Goal: Task Accomplishment & Management: Use online tool/utility

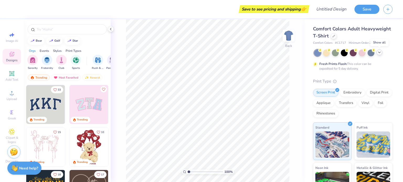
click at [377, 51] on div at bounding box center [380, 53] width 6 height 6
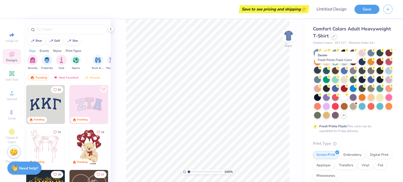
click at [321, 71] on div at bounding box center [317, 70] width 7 height 7
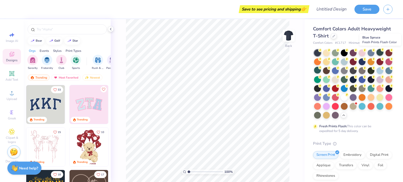
click at [378, 53] on div at bounding box center [380, 52] width 7 height 7
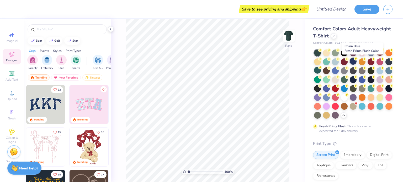
click at [357, 61] on div at bounding box center [353, 61] width 7 height 7
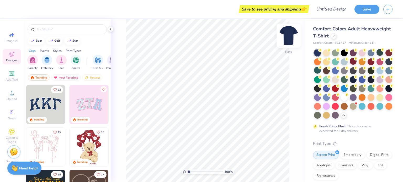
click at [290, 39] on img at bounding box center [288, 35] width 21 height 21
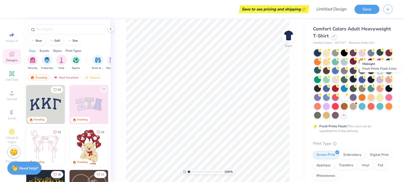
click at [357, 79] on div at bounding box center [353, 79] width 7 height 7
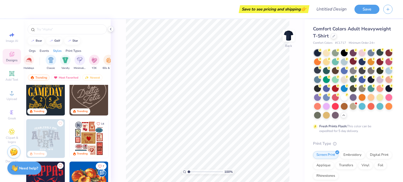
scroll to position [0, 253]
click at [69, 63] on div "filter for Varsity" at bounding box center [69, 59] width 10 height 10
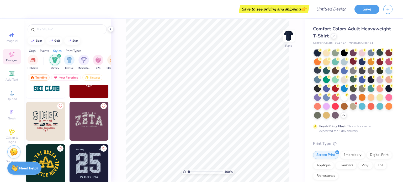
scroll to position [662, 0]
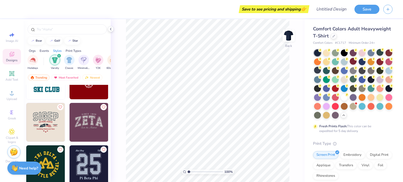
click at [88, 123] on img at bounding box center [89, 122] width 39 height 39
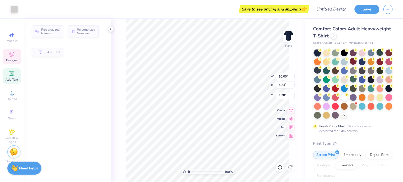
type input "4.24"
type input "3.78"
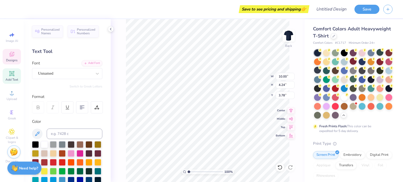
scroll to position [4, 1]
type textarea "Kappa"
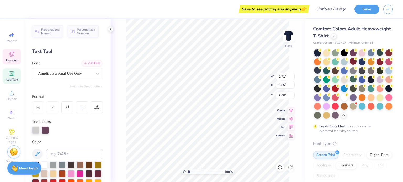
type input "5.71"
type input "0.85"
type input "7.60"
type textarea "Chapter [PERSON_NAME]."
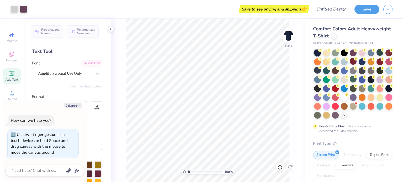
type input "1.00404078592235"
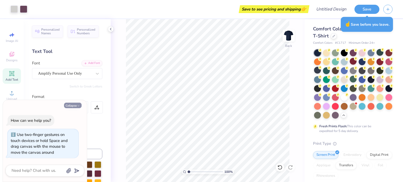
click at [72, 106] on button "Collapse" at bounding box center [73, 106] width 18 height 6
type textarea "x"
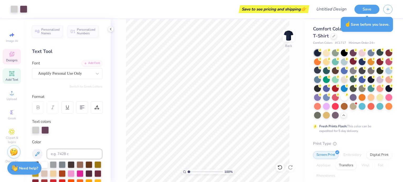
click at [13, 57] on icon at bounding box center [12, 54] width 6 height 6
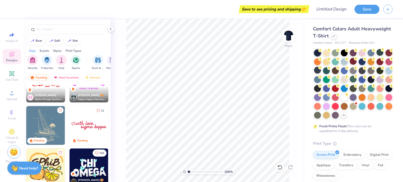
scroll to position [643, 0]
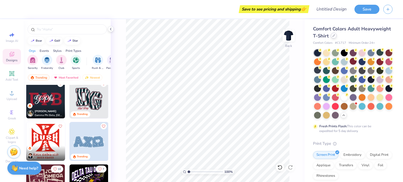
click at [337, 38] on div at bounding box center [334, 36] width 6 height 6
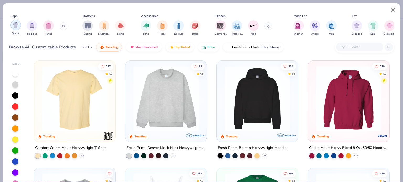
click at [14, 25] on img "filter for Shirts" at bounding box center [16, 25] width 6 height 6
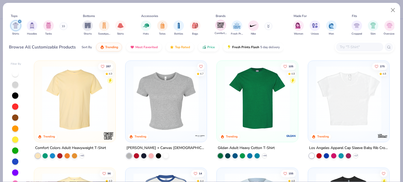
click at [220, 27] on img "filter for Comfort Colors" at bounding box center [221, 25] width 8 height 8
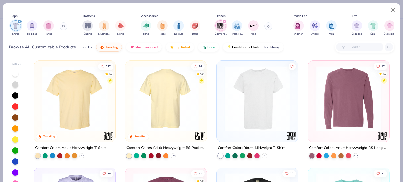
click at [180, 106] on img at bounding box center [166, 99] width 71 height 66
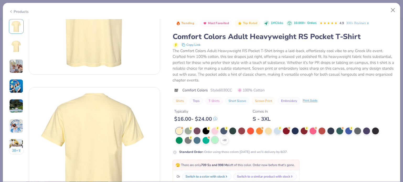
scroll to position [76, 0]
click at [224, 132] on div at bounding box center [223, 130] width 7 height 7
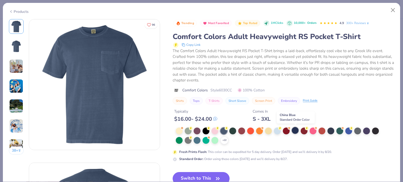
click at [296, 131] on div at bounding box center [295, 130] width 7 height 7
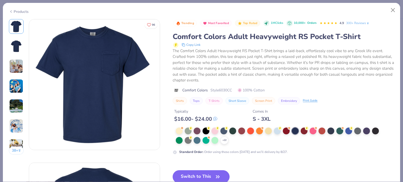
scroll to position [29, 0]
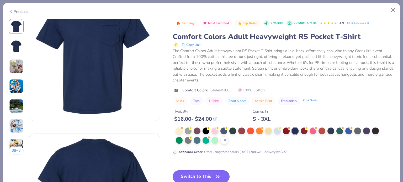
click at [196, 175] on button "Switch to This" at bounding box center [201, 177] width 57 height 13
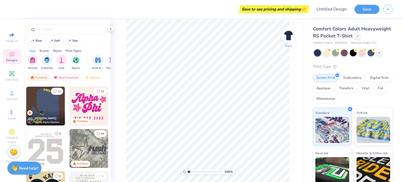
scroll to position [891, 0]
click at [283, 31] on img at bounding box center [288, 35] width 21 height 21
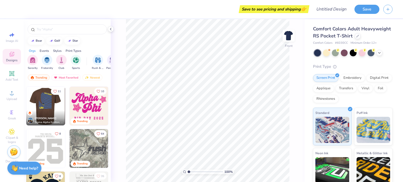
click at [49, 106] on div at bounding box center [45, 106] width 117 height 39
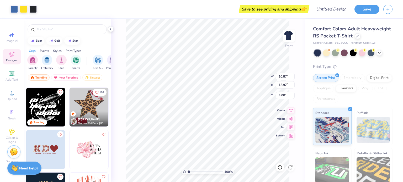
scroll to position [1248, 0]
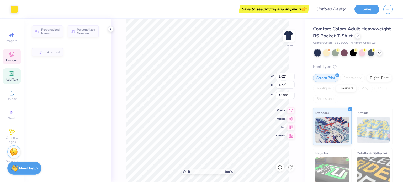
type input "1.00404078592235"
type input "2.62"
type input "1.77"
type input "14.95"
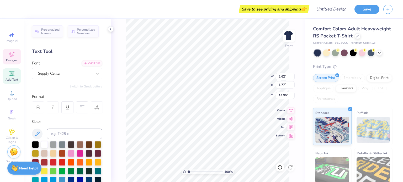
type input "1.00404078592235"
type input "6.12"
type input "2.21"
type input "3.00"
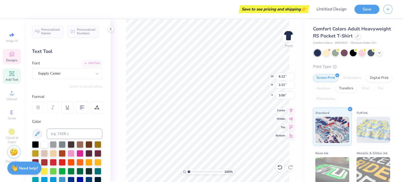
type input "1.00404078592235"
type textarea "FALL"
type input "1.00404078592235"
type textarea "FALL"
type input "1.00404078592235"
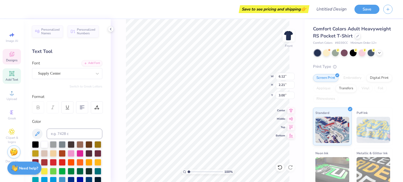
type textarea "FAL"
type input "1.00404078592235"
type textarea "FA"
type input "1.00404078592235"
type textarea "F"
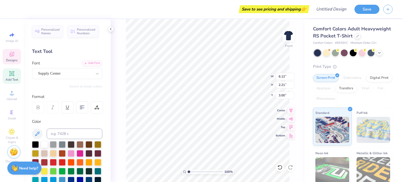
type input "1.00404078592235"
type textarea "C"
type input "1.00404078592235"
type textarea "Ca"
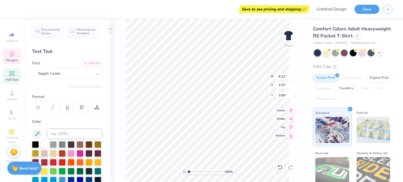
type input "1.00404078592235"
type textarea "C"
type input "1.00404078592235"
type textarea "Ch"
type input "1.00404078592235"
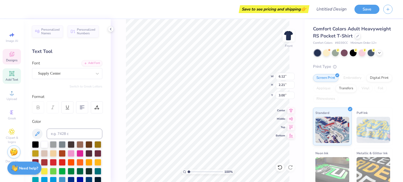
type textarea "Cha"
type input "1.00404078592235"
type textarea "Chapt"
type input "1.00404078592235"
type textarea "Chapte"
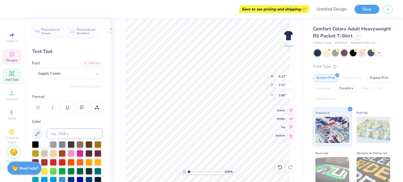
type input "1.00404078592235"
type textarea "Chapter"
type input "1.00404078592235"
type textarea "Chapter"
type input "1.00404078592235"
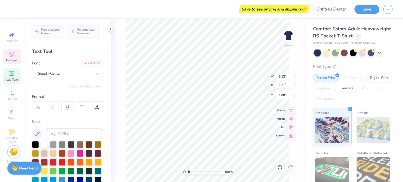
type textarea "Chapter C"
type input "1.00404078592235"
type textarea "Chapter Co"
type input "1.00404078592235"
type textarea "Chapter Cou"
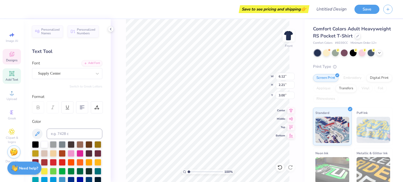
type input "1.00404078592235"
type textarea "Chapter Coun"
type input "1.00404078592235"
type textarea "Chapter Couns"
type input "1.00404078592235"
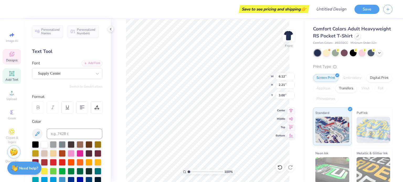
type textarea "Chapter Counsi"
type input "1.00404078592235"
type textarea "Chapter [PERSON_NAME]"
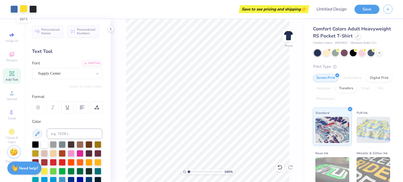
click at [23, 9] on div at bounding box center [23, 8] width 7 height 7
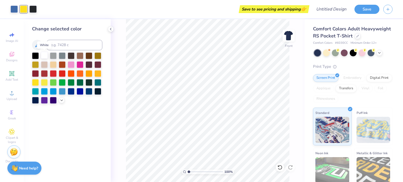
click at [44, 54] on div at bounding box center [44, 55] width 7 height 7
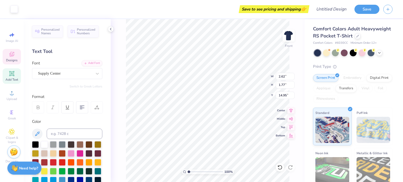
scroll to position [4, 1]
type input "1.00404078592235"
type input "0.96"
type input "1.46"
type input "15.10"
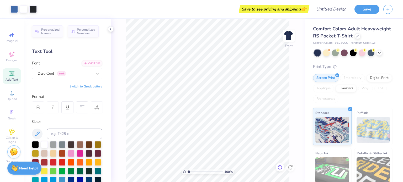
click at [279, 167] on icon at bounding box center [278, 166] width 1 height 1
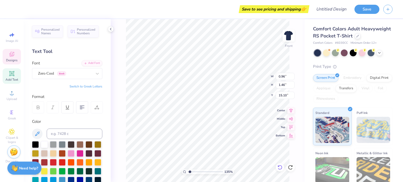
type input "1.34930627352218"
type textarea "K"
type input "1.34930627352218"
type input "2.62"
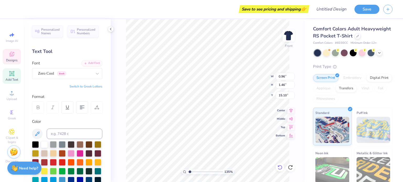
type input "1.77"
type input "14.95"
type input "1.34930627352218"
type textarea "E"
type input "1.34930627352218"
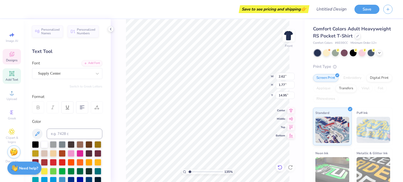
type textarea "KE"
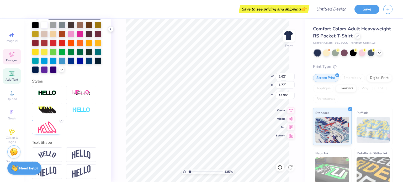
scroll to position [131, 0]
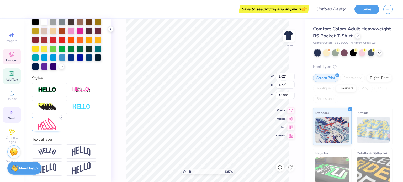
click at [9, 114] on icon at bounding box center [12, 112] width 6 height 6
type input "1.34930627352218"
type input "1.89"
type input "14.89"
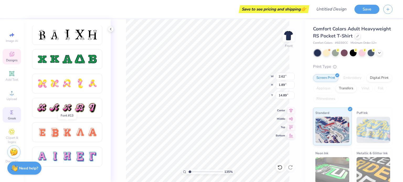
scroll to position [245, 0]
click at [69, 154] on div at bounding box center [67, 156] width 11 height 11
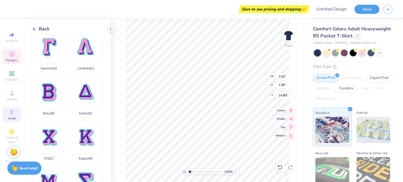
scroll to position [99, 0]
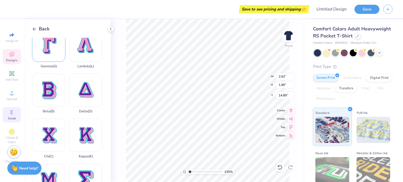
click at [49, 49] on div "Gamma ( G )" at bounding box center [48, 49] width 33 height 40
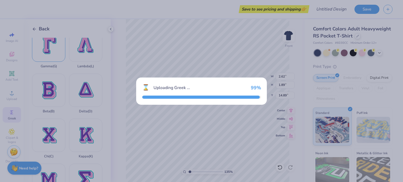
type input "1.34930627352218"
type input "13.80"
type input "18.00"
type input "5.25"
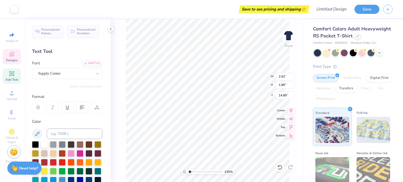
scroll to position [4, 1]
type input "1.34930627352218"
type textarea "K"
type input "1.34930627352218"
type textarea "Kg"
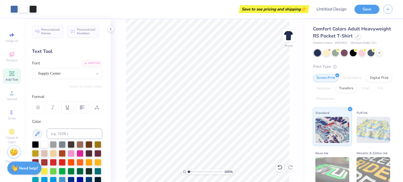
type input "1"
click at [288, 34] on img at bounding box center [288, 35] width 21 height 21
click at [11, 57] on div "Designs" at bounding box center [12, 56] width 18 height 15
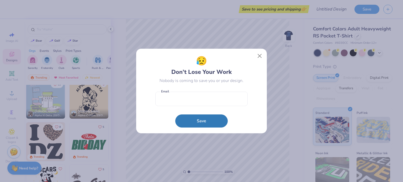
scroll to position [1455, 0]
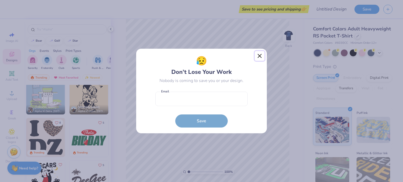
click at [260, 56] on button "Close" at bounding box center [260, 56] width 10 height 10
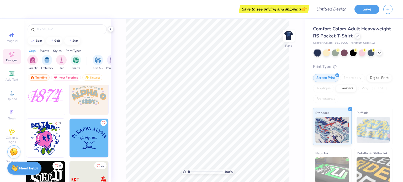
scroll to position [3845, 0]
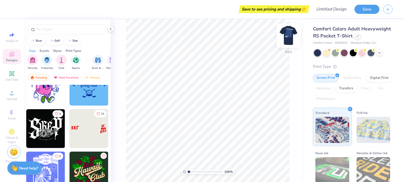
click at [290, 39] on img at bounding box center [288, 35] width 21 height 21
click at [285, 34] on img at bounding box center [288, 35] width 21 height 21
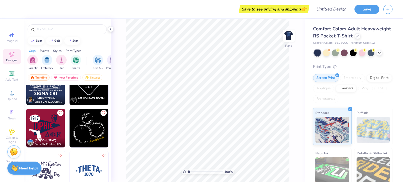
scroll to position [5206, 0]
click at [47, 63] on div "filter for Fraternity" at bounding box center [47, 59] width 10 height 10
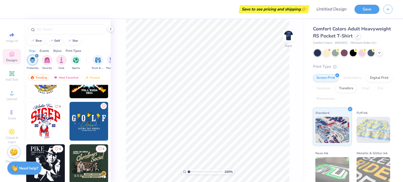
scroll to position [3720, 0]
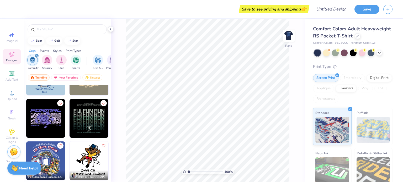
scroll to position [6364, 0]
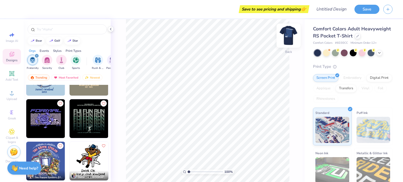
click at [288, 38] on img at bounding box center [288, 35] width 21 height 21
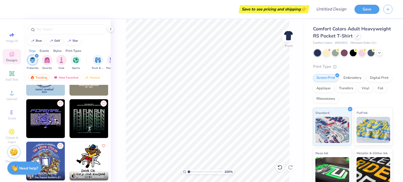
click at [86, 120] on img at bounding box center [89, 118] width 39 height 39
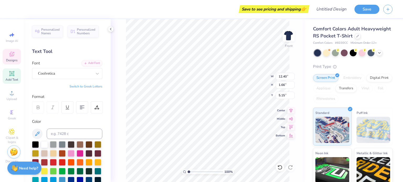
scroll to position [4, 1]
type textarea "F"
type textarea "C"
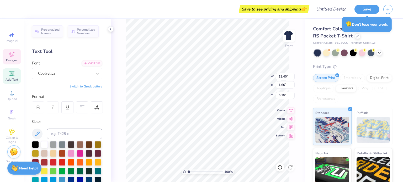
scroll to position [4, 3]
type textarea "KAPPA CHAPTER COUNCIL"
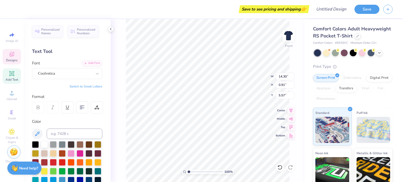
type input "14.30"
type input "0.91"
type input "5.57"
type input "12.53"
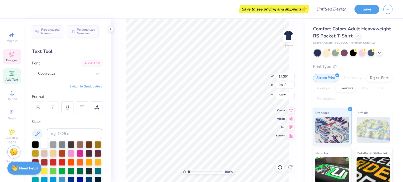
type input "1.79"
type input "6.58"
type textarea "F"
paste textarea "KAPPA CHAPTER COUNCIL"
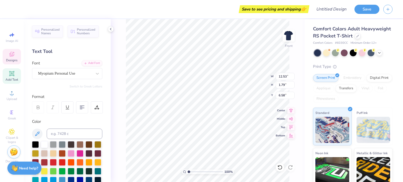
type textarea "KAPPA CHAPTER COUNCIL"
type input "1.41514228767426"
type input "7.96"
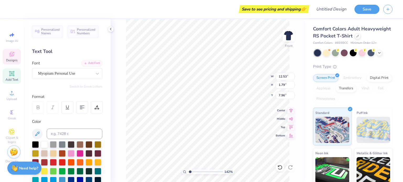
type input "1.41514228767426"
type textarea "FIJI FUN"
type input "1.41514228767426"
type textarea "[GEOGRAPHIC_DATA]"
type input "1.41514228767426"
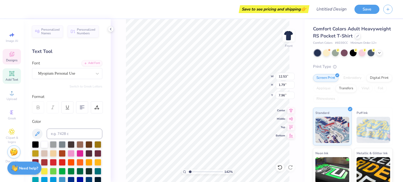
type textarea "FI"
type input "1.41514228767426"
type textarea "F"
type input "1.41514228767426"
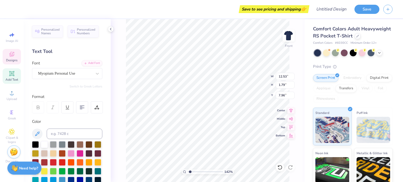
paste textarea "KAPPA CHAPTER COUNCIL"
type textarea "KAPPA CHAPTER COUNCIL"
type input "1.41514228767426"
type input "9.34"
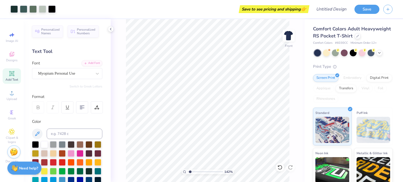
type input "1.41514228767426"
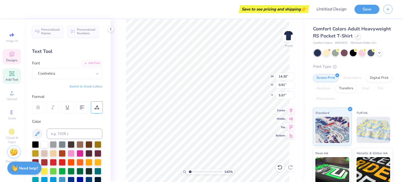
click at [99, 106] on icon at bounding box center [96, 107] width 5 height 5
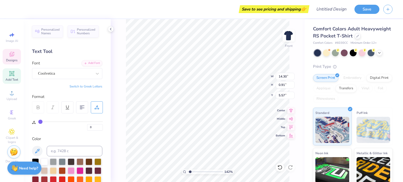
type input "3"
type input "6"
type input "12"
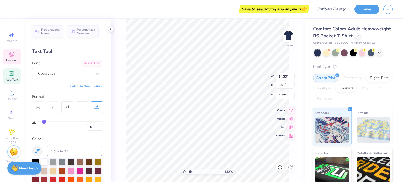
type input "12"
type input "16"
type input "22"
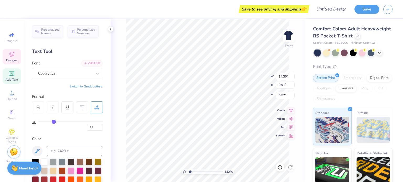
type input "23"
type input "25"
type input "27"
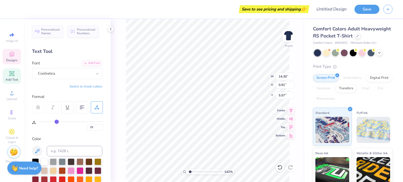
type input "27"
type input "28"
type input "29"
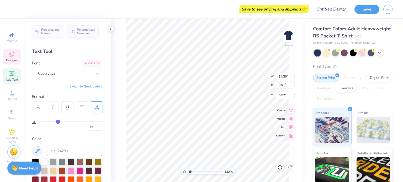
type input "30"
type input "31"
type input "33"
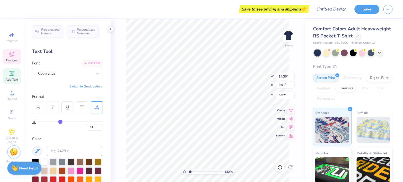
type input "33"
type input "36"
type input "38"
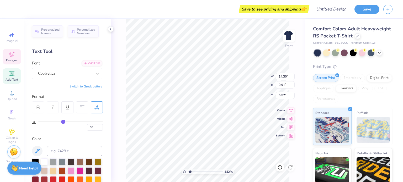
type input "40"
type input "44"
type input "47"
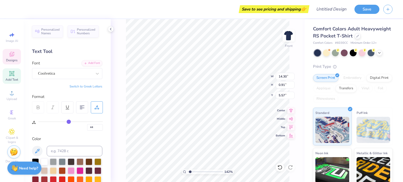
type input "47"
type input "52"
type input "58"
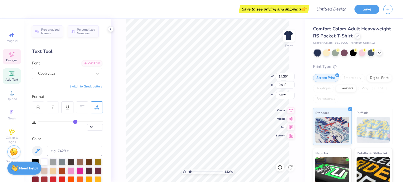
type input "60"
type input "62"
type input "63"
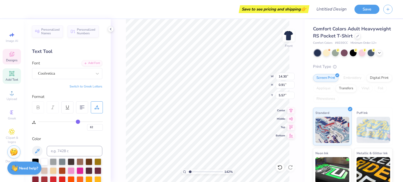
type input "63"
drag, startPoint x: 41, startPoint y: 120, endPoint x: 78, endPoint y: 120, distance: 37.3
type input "63"
click at [78, 122] on input "range" at bounding box center [70, 122] width 65 height 1
type input "1.41514228767426"
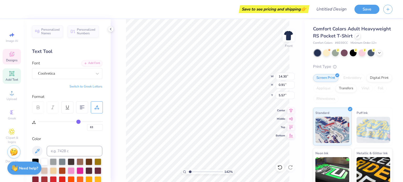
drag, startPoint x: 78, startPoint y: 120, endPoint x: 32, endPoint y: 118, distance: 46.5
type input "0"
click at [38, 122] on input "range" at bounding box center [70, 122] width 65 height 1
click at [32, 118] on div "63" at bounding box center [67, 122] width 71 height 17
type input "1.41514228767426"
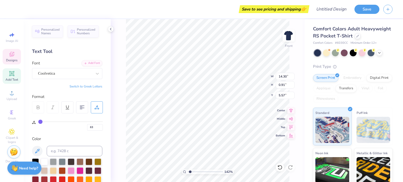
type input "0"
type input "1.41514228767426"
type input "14.32"
type input "0.43"
type input "5.81"
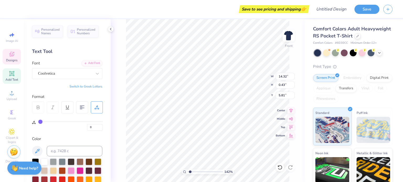
type input "1.41514228767426"
type input "82"
type input "1.41514228767426"
type input "6.70"
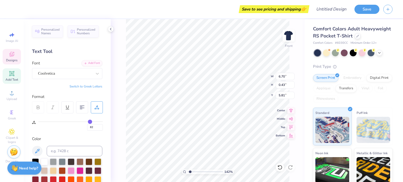
type input "82"
click at [90, 122] on input "range" at bounding box center [70, 122] width 65 height 1
type input "1.41514228767426"
type input "14.31"
type input "0.37"
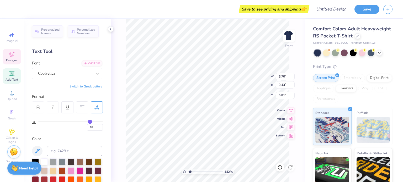
type input "5.84"
click at [108, 123] on div "Personalized Names Personalized Numbers Text Tool Add Font Font Coolvetica Swit…" at bounding box center [67, 100] width 87 height 163
click at [81, 126] on div "82" at bounding box center [70, 126] width 65 height 9
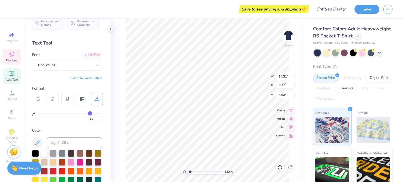
scroll to position [0, 0]
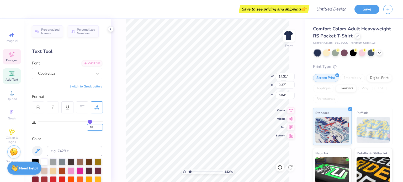
click at [91, 125] on input "82" at bounding box center [95, 127] width 16 height 7
click at [94, 127] on input "82" at bounding box center [95, 127] width 16 height 7
click at [91, 128] on input "82" at bounding box center [95, 127] width 16 height 7
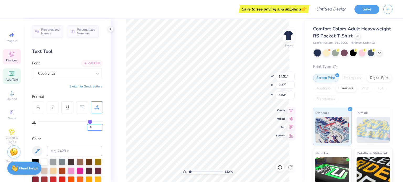
type input "0"
type input "1.41514228767426"
type input "5.78"
type input "1.53052521063262"
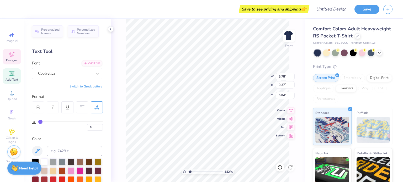
type input "10.42"
type input "0.67"
type input "5.65"
click at [12, 57] on div "Designs" at bounding box center [12, 56] width 18 height 15
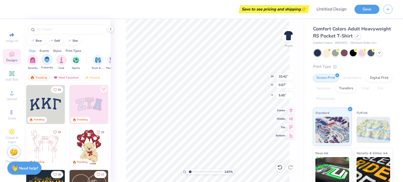
click at [49, 60] on img "filter for Fraternity" at bounding box center [47, 60] width 6 height 6
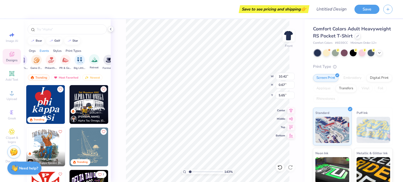
scroll to position [0, 128]
click at [57, 61] on img "filter for Retreat" at bounding box center [57, 60] width 6 height 6
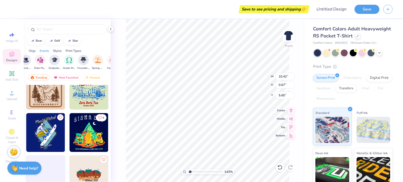
scroll to position [656, 0]
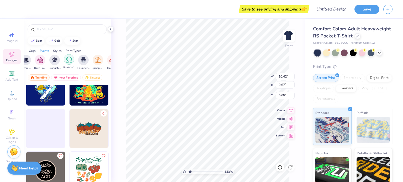
click at [67, 62] on div "filter for Greek Week" at bounding box center [69, 59] width 10 height 10
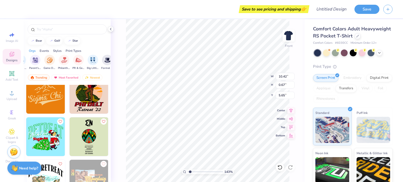
scroll to position [0, 0]
click at [102, 54] on div "filter for Greek Week" at bounding box center [102, 56] width 5 height 5
click at [102, 56] on icon "filter for Retreat" at bounding box center [102, 56] width 2 height 2
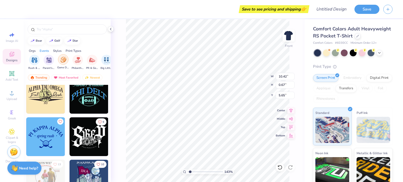
scroll to position [0, 62]
click at [34, 58] on img "filter for Rush & Bid" at bounding box center [36, 60] width 6 height 6
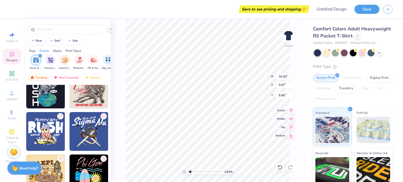
scroll to position [2679, 0]
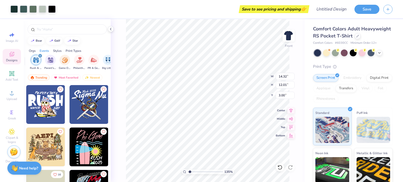
type input "1.34718751033928"
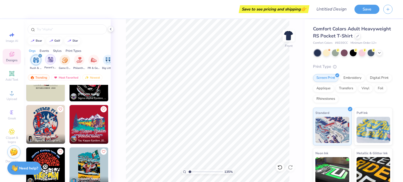
scroll to position [0, 0]
click at [43, 60] on div "filter for Sorority" at bounding box center [47, 59] width 10 height 10
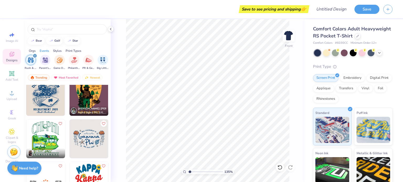
scroll to position [0, 69]
click at [55, 58] on div "filter for Game Day" at bounding box center [58, 59] width 10 height 10
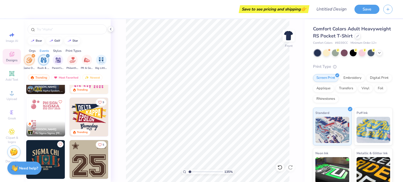
scroll to position [325, 0]
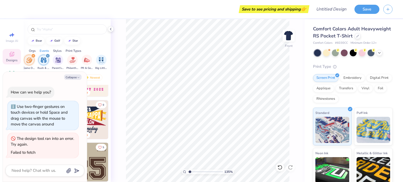
click at [47, 56] on icon "filter for Rush & Bid" at bounding box center [48, 56] width 2 height 2
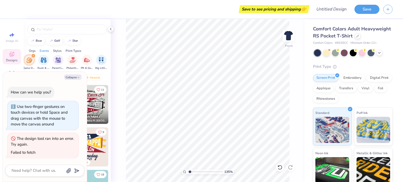
click at [33, 55] on icon "filter for Game Day" at bounding box center [34, 56] width 2 height 2
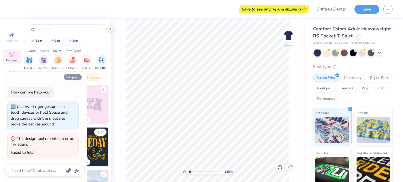
click at [75, 78] on button "Collapse" at bounding box center [73, 78] width 18 height 6
type textarea "x"
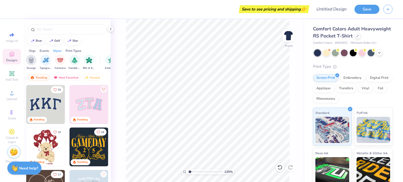
scroll to position [0, 350]
click at [56, 60] on img "filter for Cartoons" at bounding box center [59, 60] width 6 height 6
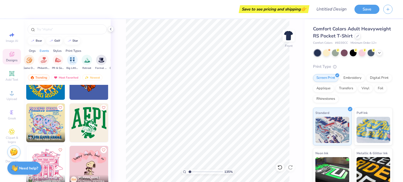
scroll to position [0, 0]
click at [37, 55] on icon "filter for Sorority" at bounding box center [37, 56] width 2 height 2
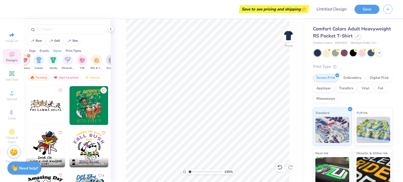
scroll to position [0, 283]
click at [28, 55] on icon "filter for Cartoons" at bounding box center [28, 56] width 2 height 2
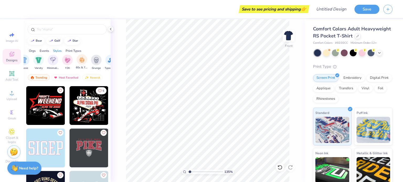
scroll to position [0, 342]
click at [95, 65] on div "80s & 90s" at bounding box center [96, 61] width 12 height 15
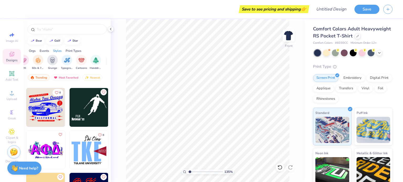
scroll to position [3271, 0]
click at [9, 134] on icon at bounding box center [12, 132] width 6 height 6
type input "1.34718751033928"
type textarea "x"
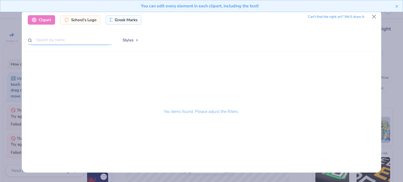
click at [47, 41] on input "text" at bounding box center [70, 40] width 84 height 10
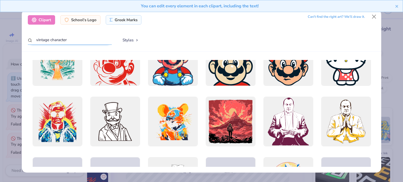
scroll to position [301, 0]
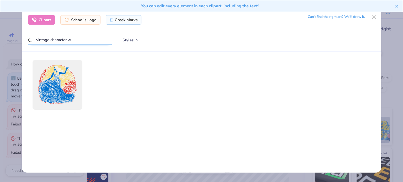
type input "vintage character"
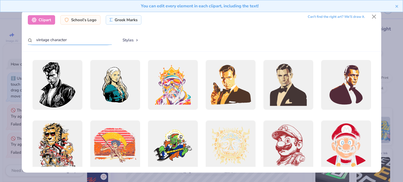
click at [62, 40] on input "vintage character" at bounding box center [70, 40] width 84 height 10
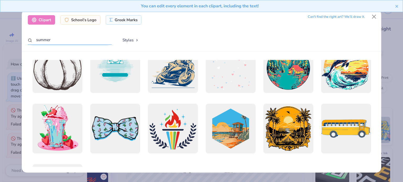
scroll to position [802, 0]
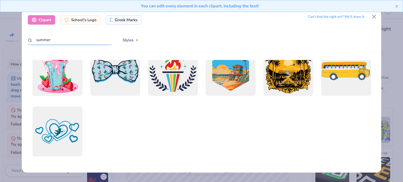
click at [60, 43] on input "summer" at bounding box center [70, 40] width 84 height 10
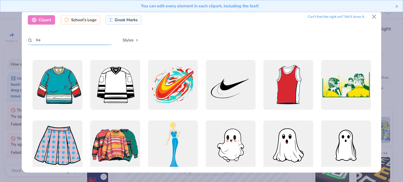
type input "k"
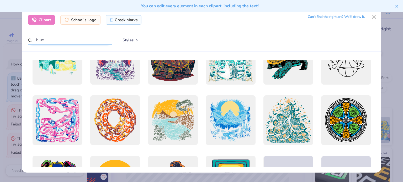
scroll to position [631, 0]
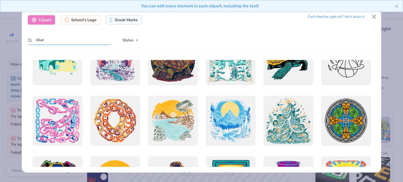
type input "blue"
type input "1.34718751033928"
type textarea "x"
type input "1.34718751033928"
type textarea "x"
